Goal: Task Accomplishment & Management: Complete application form

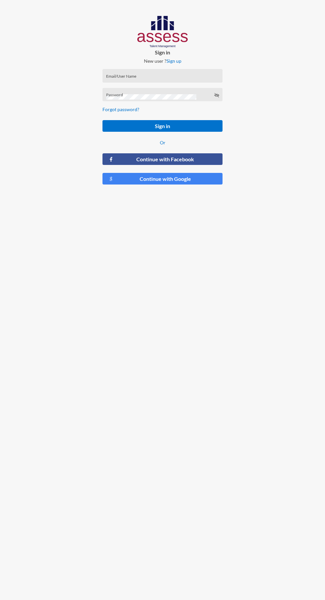
click at [150, 77] on input "Email/User Name" at bounding box center [162, 77] width 113 height 5
type input "[PERSON_NAME][EMAIL_ADDRESS][DOMAIN_NAME]"
click at [103, 120] on button "Sign in" at bounding box center [163, 126] width 120 height 12
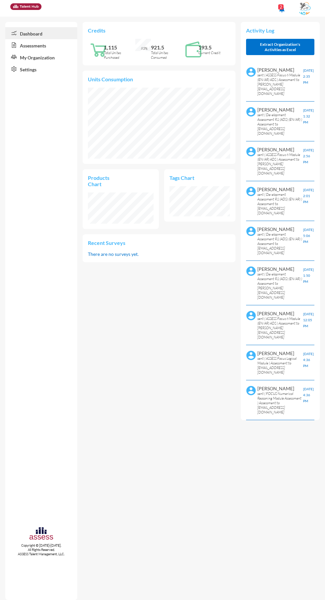
scroll to position [1, 0]
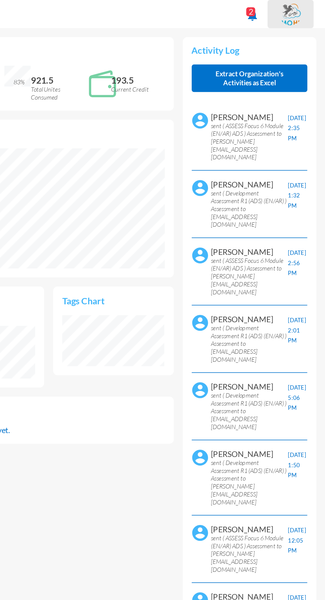
click at [305, 9] on img at bounding box center [304, 9] width 13 height 15
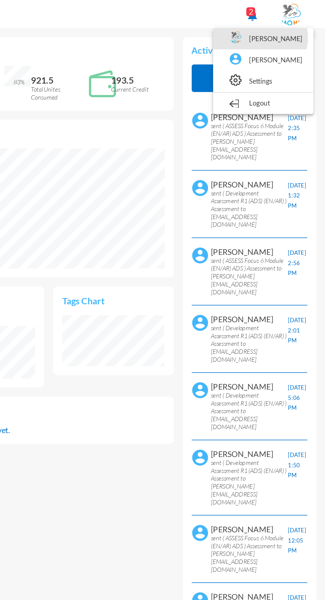
click at [289, 22] on link "[PERSON_NAME]" at bounding box center [288, 23] width 53 height 13
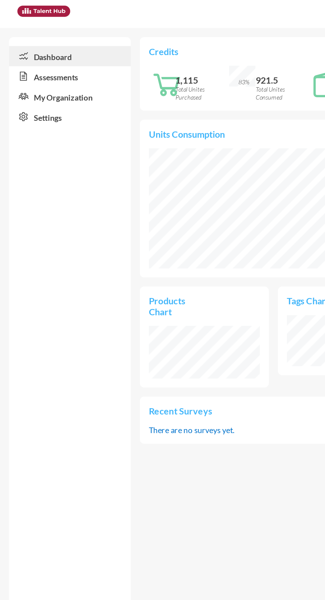
click at [37, 46] on link "Assessments" at bounding box center [41, 45] width 72 height 12
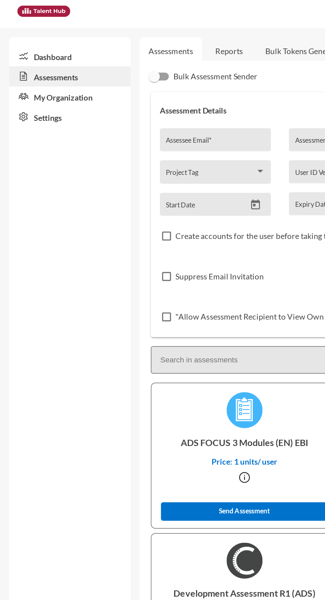
click at [141, 84] on input "Assessee Email *" at bounding box center [127, 84] width 59 height 5
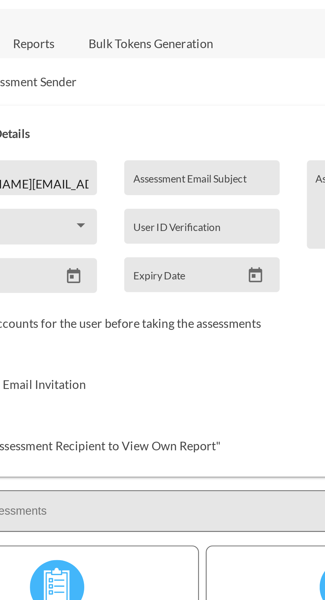
type input "[PERSON_NAME][EMAIL_ADDRESS][DOMAIN_NAME]"
click at [195, 86] on input "Assessment Email Subject" at bounding box center [201, 84] width 53 height 5
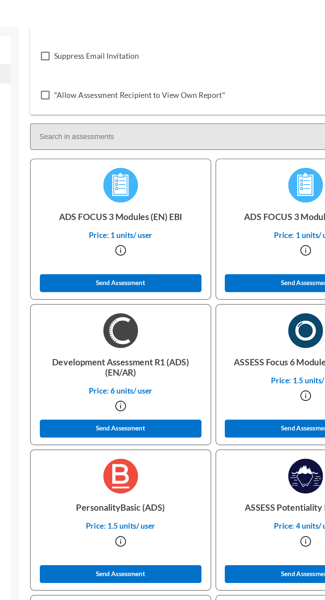
scroll to position [131, 0]
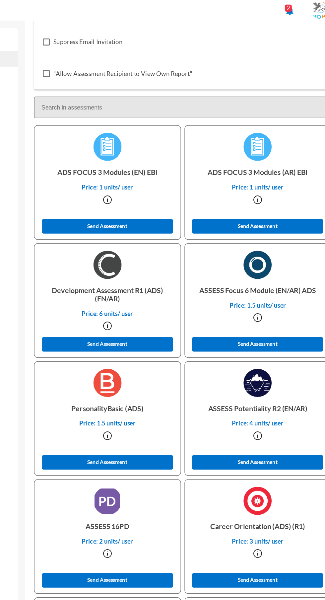
type input "Fares Walid personality"
click at [175, 259] on button "Send Assessment" at bounding box center [144, 260] width 99 height 11
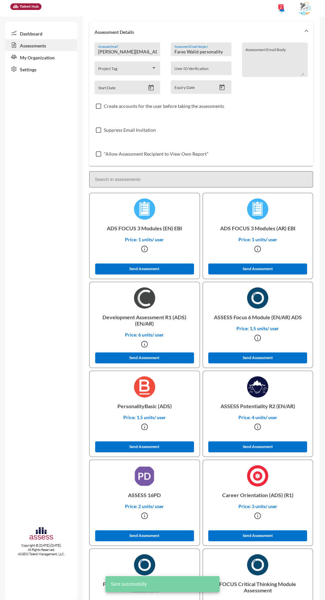
scroll to position [0, 0]
